Goal: Find specific page/section: Find specific page/section

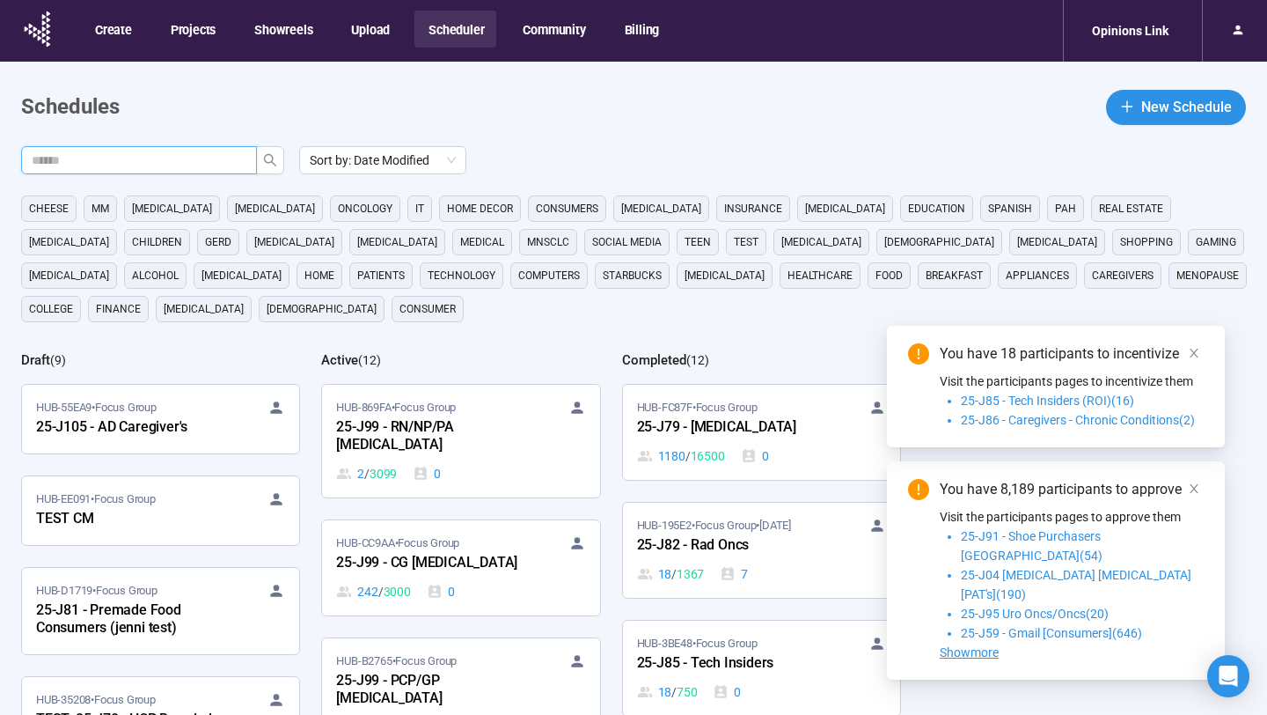
click at [197, 160] on input "text" at bounding box center [132, 160] width 201 height 19
type input "**"
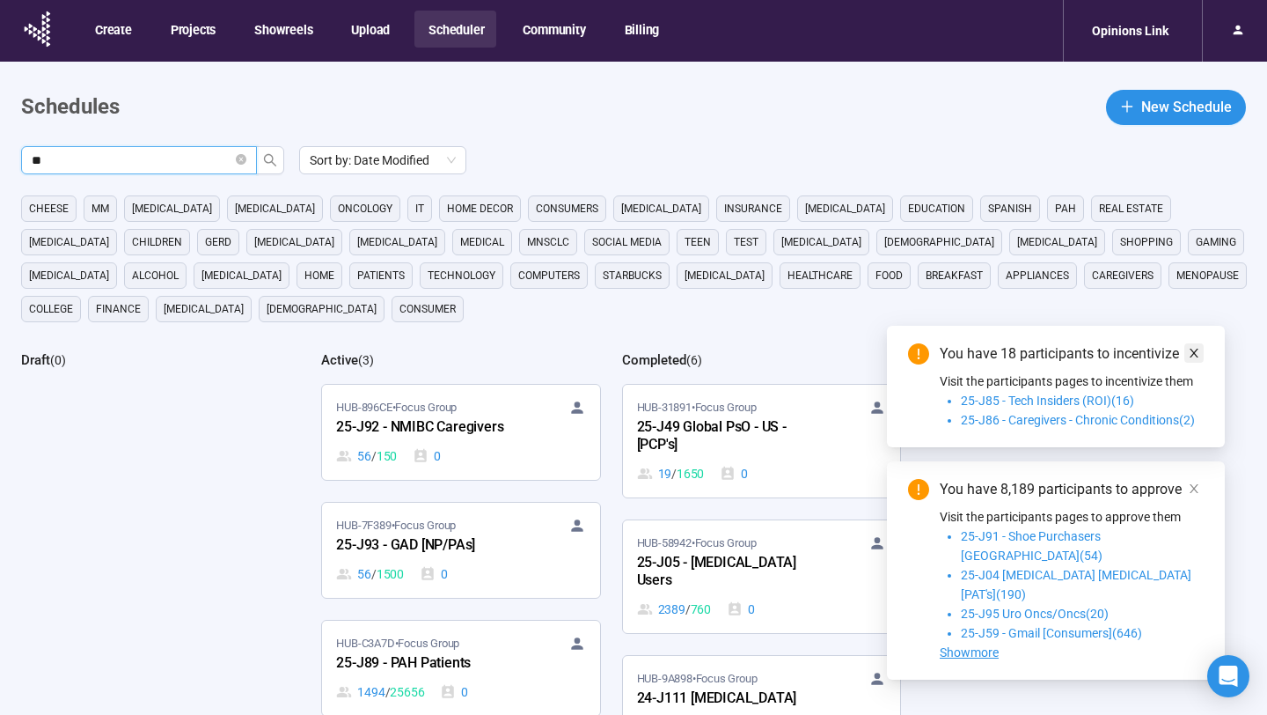
click at [1200, 359] on icon "close" at bounding box center [1194, 353] width 12 height 12
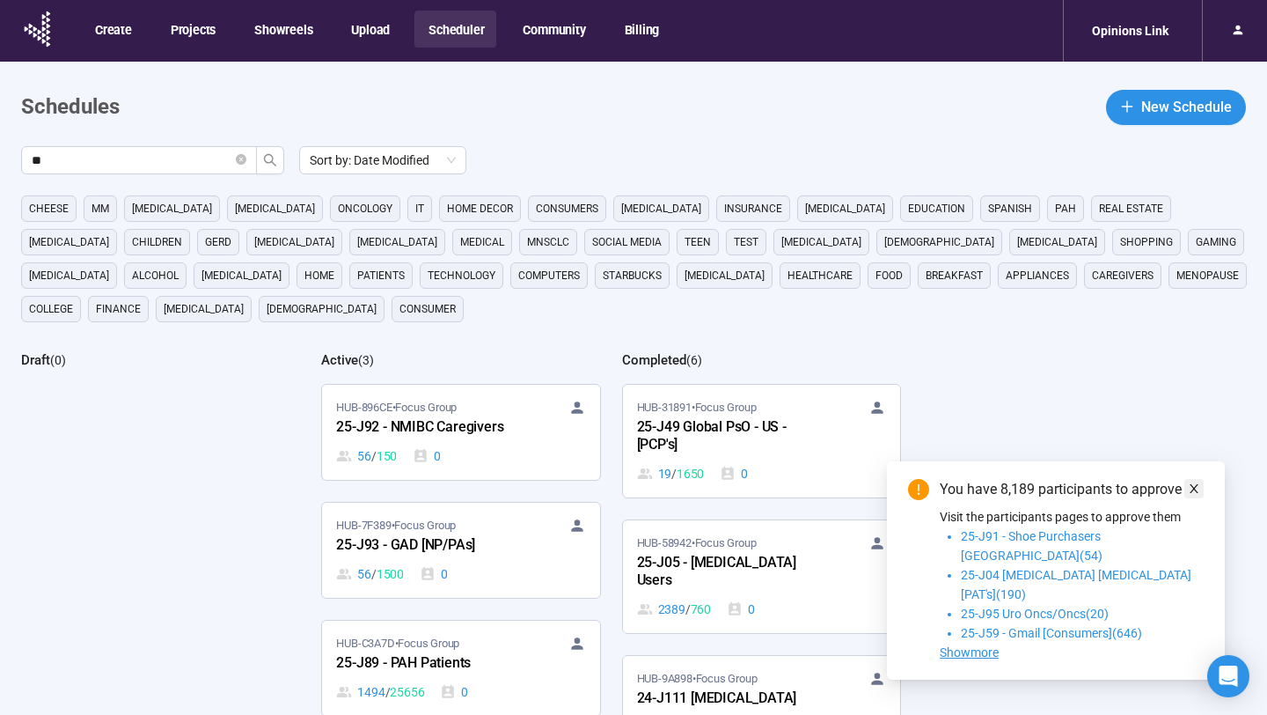
click at [1199, 495] on icon "close" at bounding box center [1194, 488] width 12 height 12
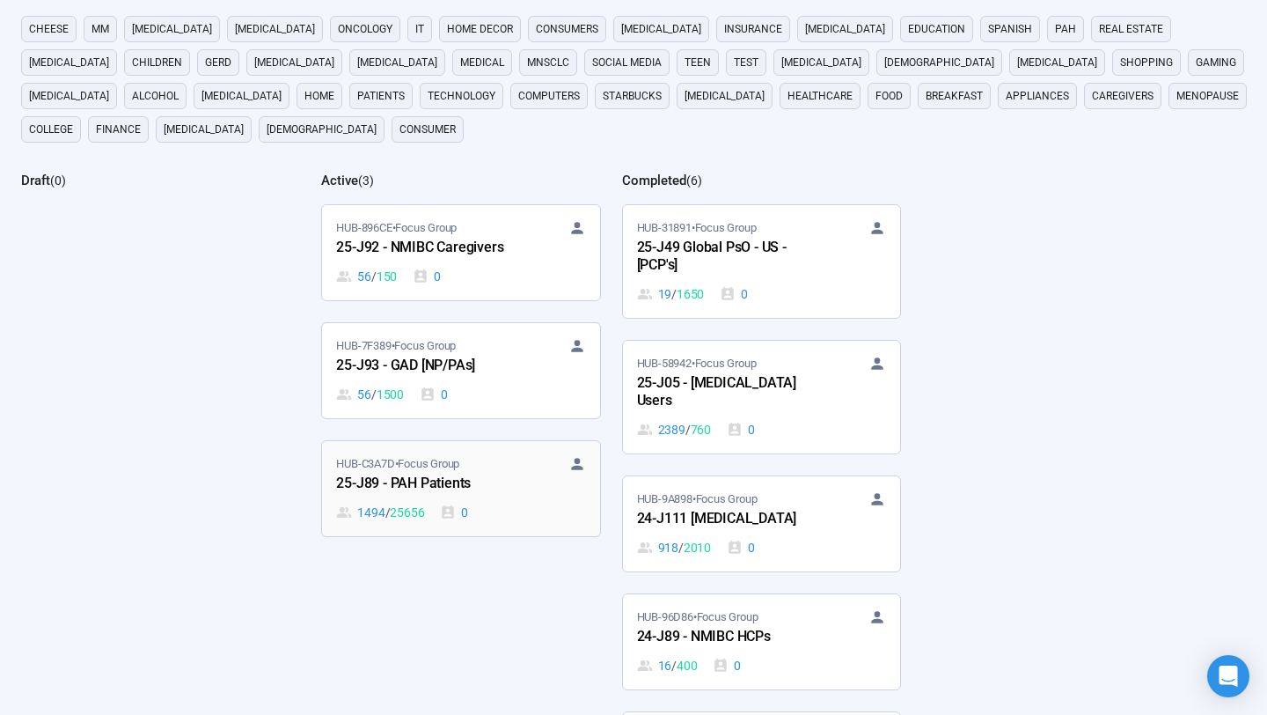
click at [517, 494] on div "25-J89 - PAH Patients" at bounding box center [433, 484] width 194 height 23
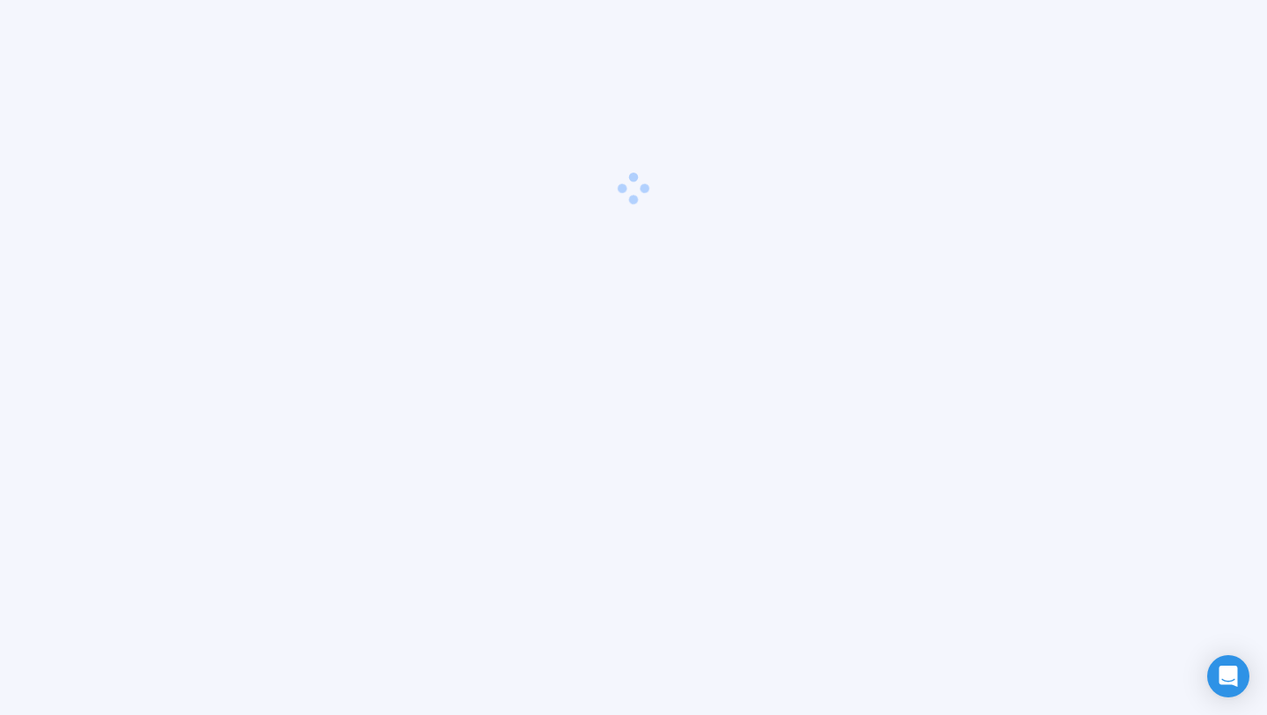
scroll to position [62, 0]
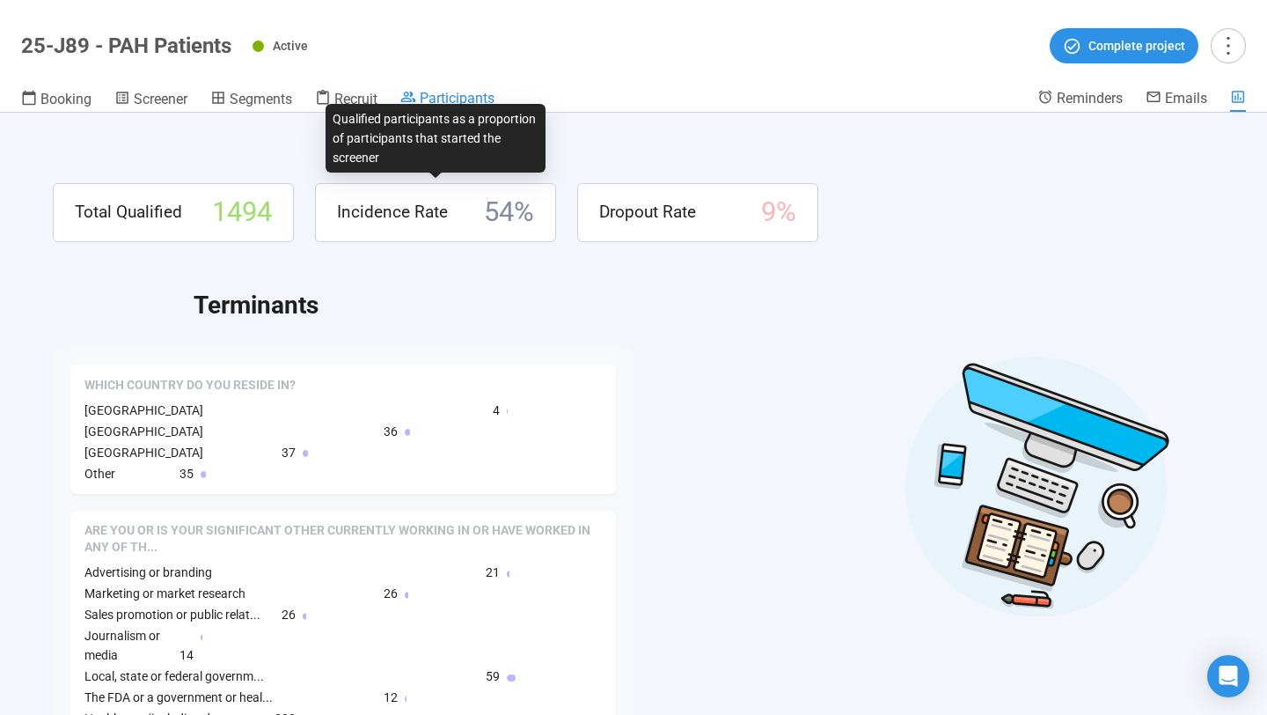
click at [460, 102] on span "Participants" at bounding box center [457, 98] width 75 height 17
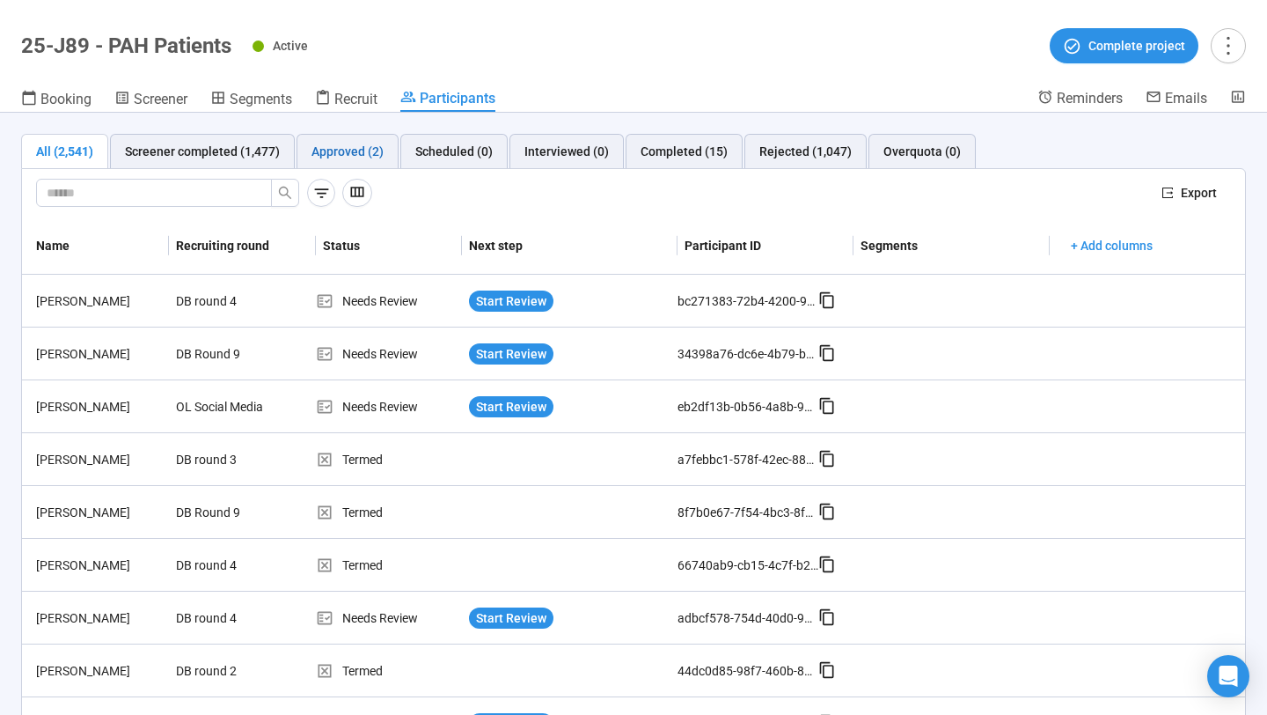
click at [364, 149] on div "Approved (2)" at bounding box center [348, 151] width 72 height 19
